Goal: Transaction & Acquisition: Purchase product/service

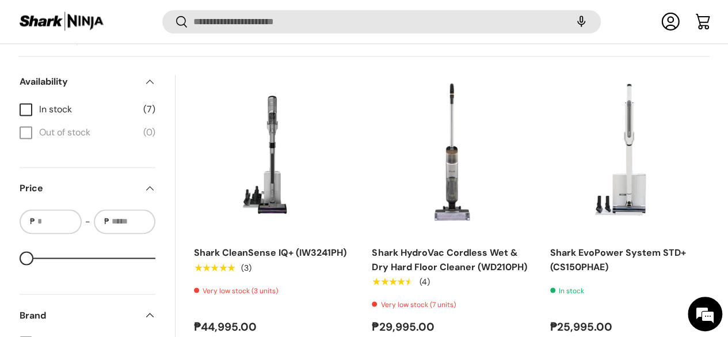
scroll to position [825, 0]
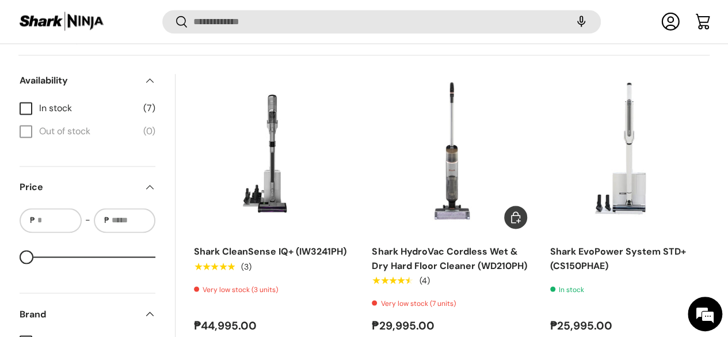
click at [0, 0] on img "Shark HydroVac Cordless Wet & Dry Hard Floor Cleaner (WD210PH)" at bounding box center [0, 0] width 0 height 0
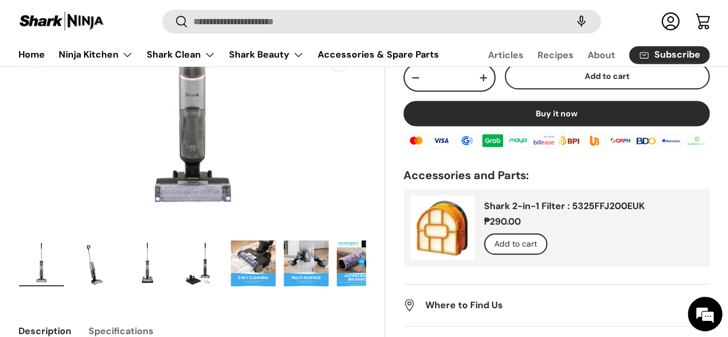
click at [114, 251] on img "Gallery Viewer" at bounding box center [94, 263] width 45 height 46
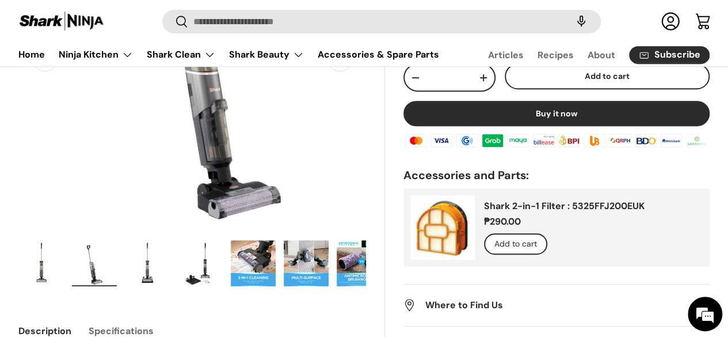
click at [151, 254] on img "Gallery Viewer" at bounding box center [147, 263] width 45 height 46
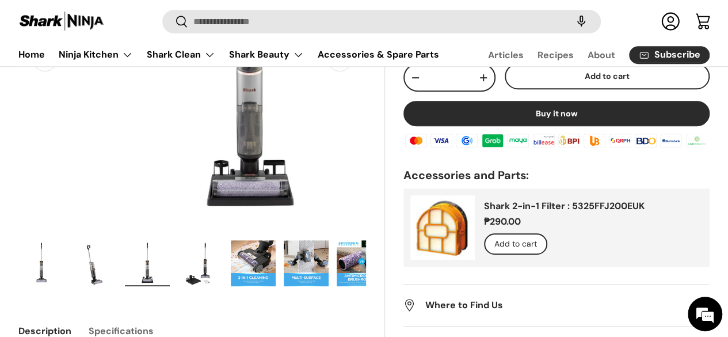
click at [223, 245] on img "Gallery Viewer" at bounding box center [200, 263] width 45 height 46
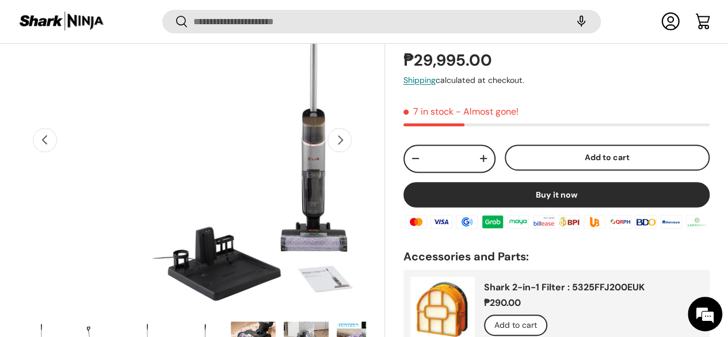
scroll to position [179, 0]
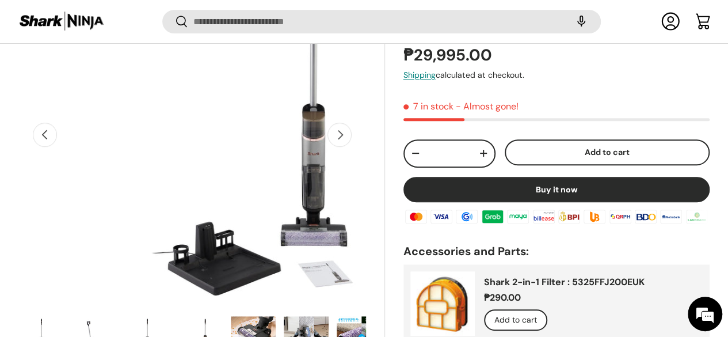
click at [276, 316] on img "Gallery Viewer" at bounding box center [253, 339] width 45 height 46
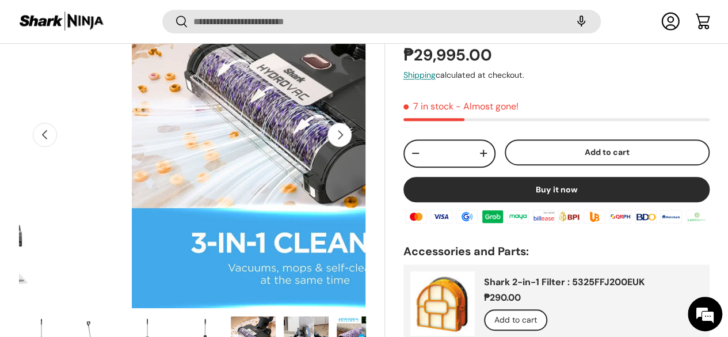
click at [329, 316] on img "Gallery Viewer" at bounding box center [306, 339] width 45 height 46
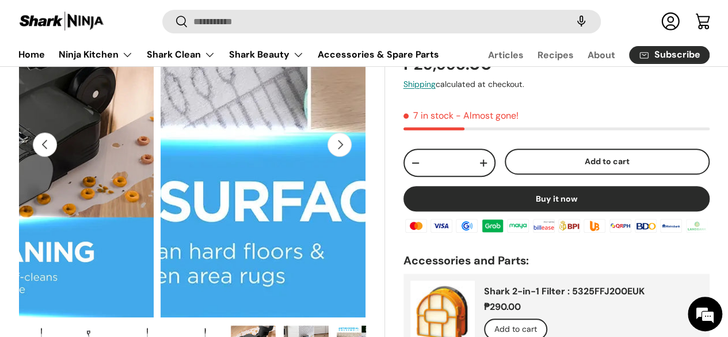
scroll to position [151, 0]
